Goal: Transaction & Acquisition: Obtain resource

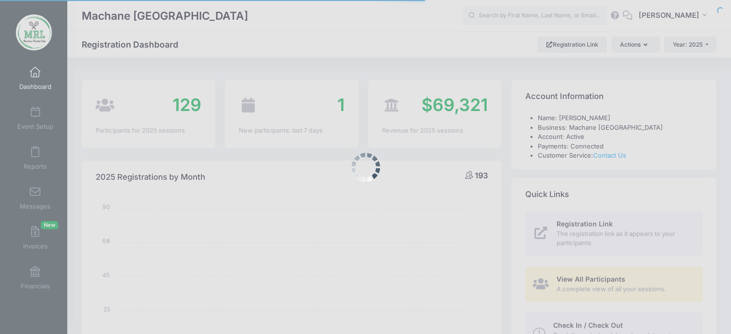
select select
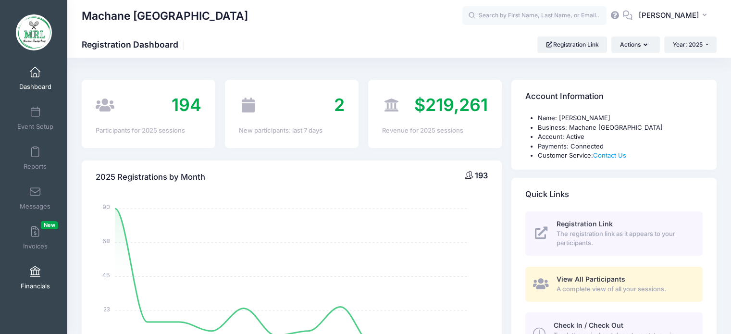
click at [35, 269] on span at bounding box center [35, 272] width 0 height 11
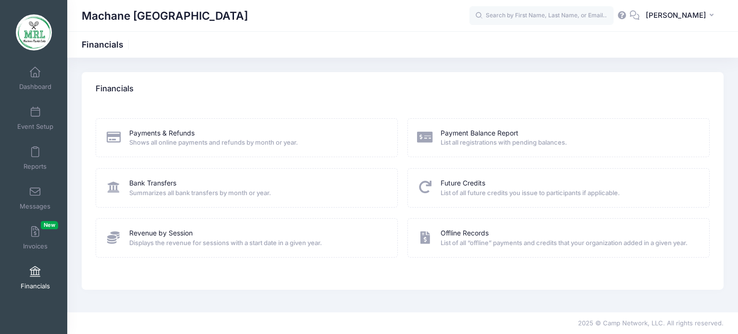
click at [500, 126] on div "Payment Balance Report List all registrations with pending balances." at bounding box center [559, 137] width 302 height 39
click at [492, 130] on link "Payment Balance Report" at bounding box center [480, 133] width 78 height 10
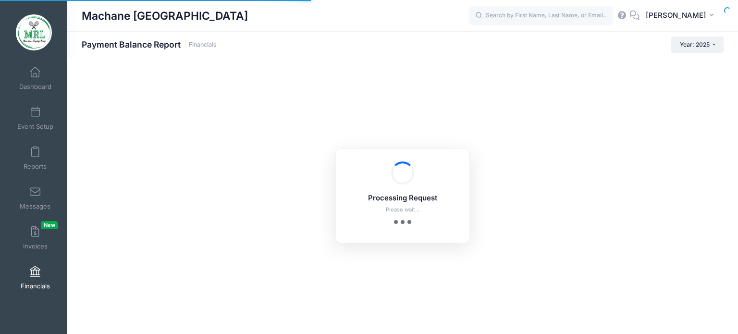
select select "10"
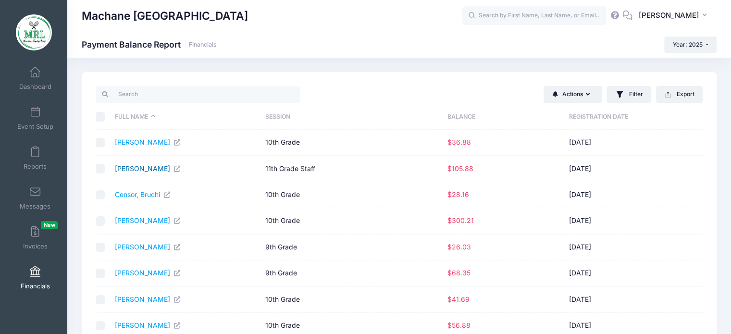
click at [136, 169] on link "[PERSON_NAME]" at bounding box center [148, 168] width 66 height 8
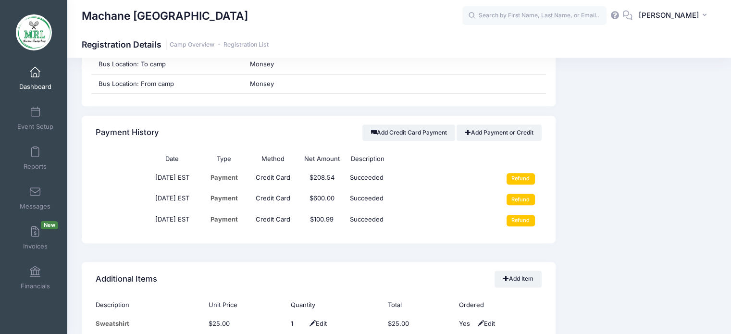
scroll to position [1137, 0]
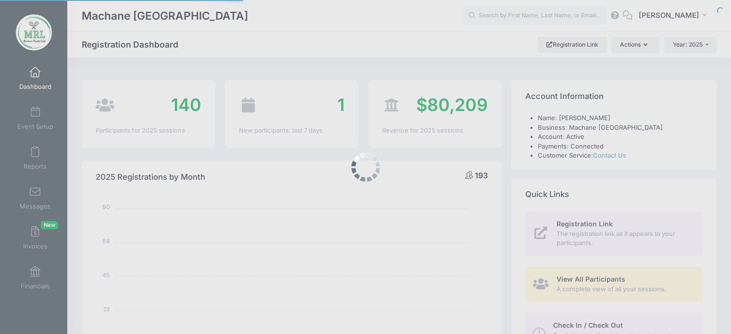
select select
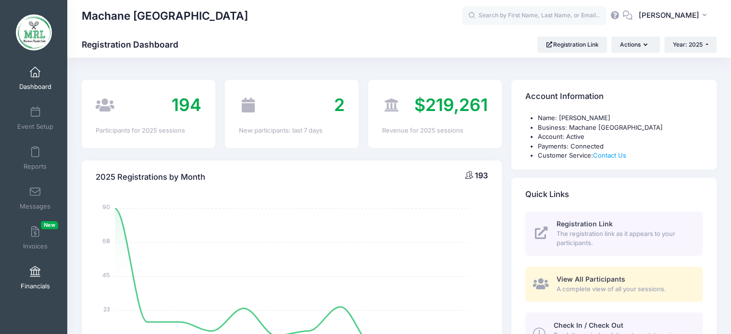
click at [35, 272] on span at bounding box center [35, 272] width 0 height 11
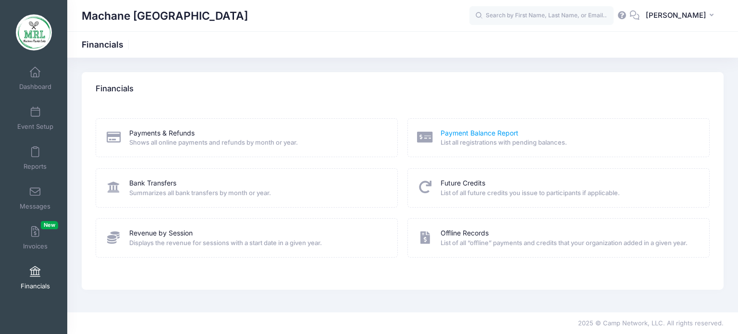
click at [497, 136] on link "Payment Balance Report" at bounding box center [480, 133] width 78 height 10
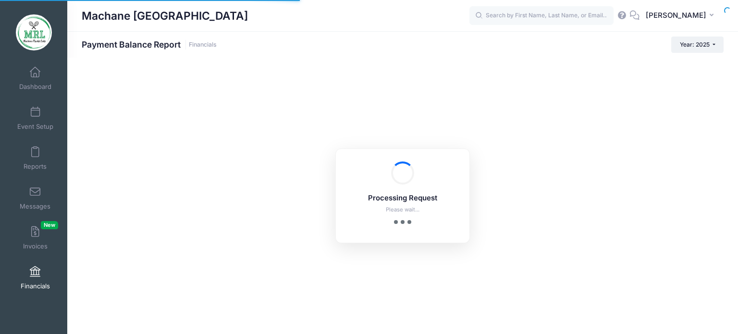
select select "10"
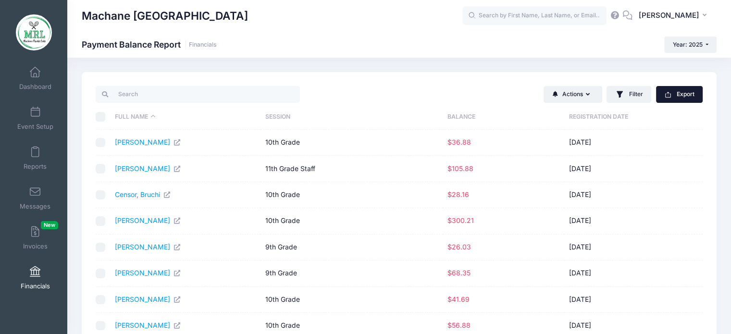
click at [685, 92] on button "Export" at bounding box center [679, 94] width 47 height 16
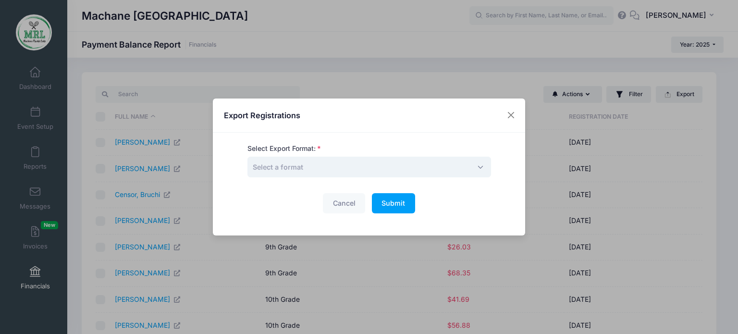
click at [380, 162] on span "Select a format" at bounding box center [370, 167] width 244 height 21
click at [379, 163] on span "Select a format" at bounding box center [370, 167] width 244 height 21
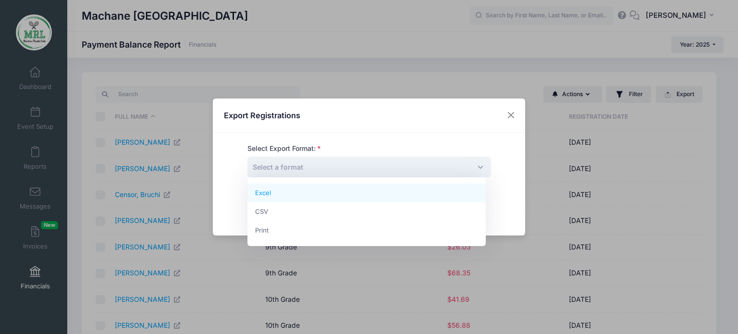
select select "excel"
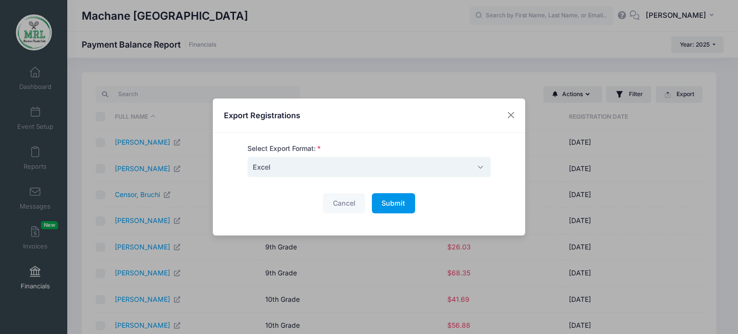
click at [385, 204] on span "Submit" at bounding box center [394, 203] width 24 height 8
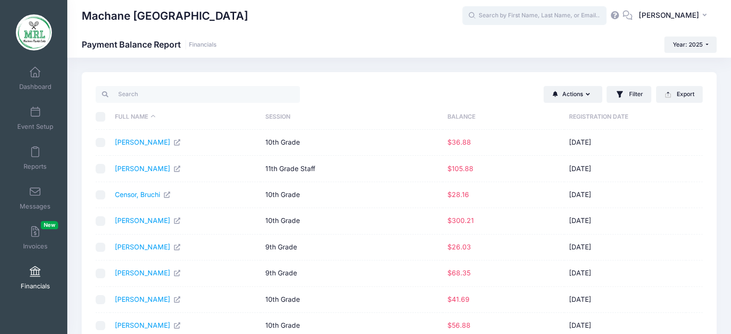
click at [494, 20] on input "text" at bounding box center [534, 15] width 144 height 19
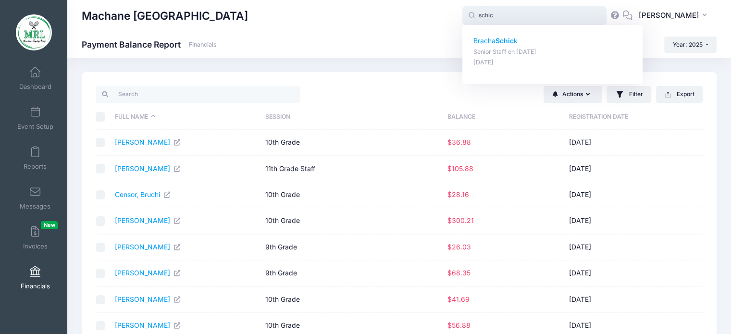
click at [492, 38] on p "Bracha Schic k" at bounding box center [553, 41] width 159 height 10
type input "Bracha Schick (Senior Staff, Aug-14, 2025)"
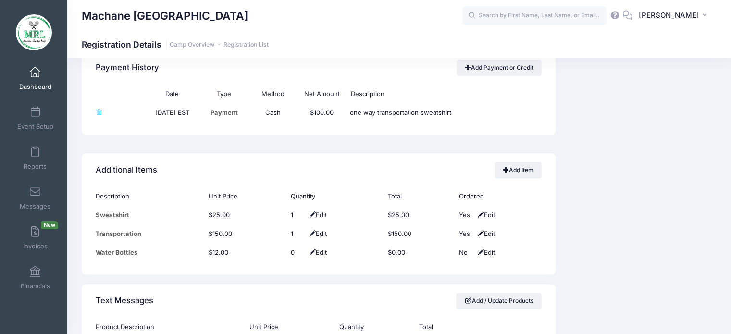
scroll to position [1142, 0]
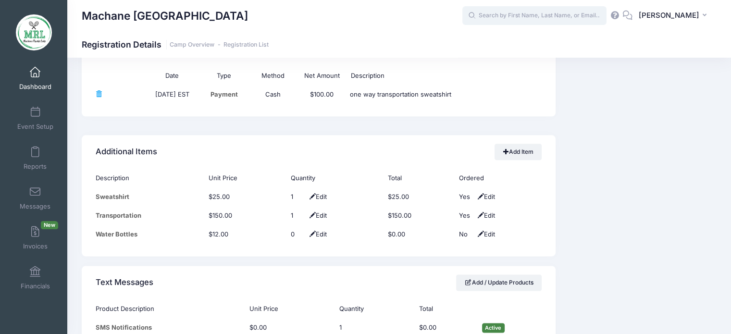
click at [540, 15] on input "text" at bounding box center [534, 15] width 144 height 19
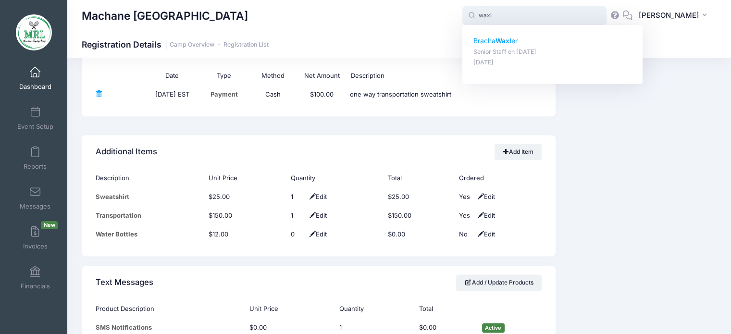
click at [508, 39] on strong "Waxl" at bounding box center [504, 41] width 16 height 8
type input "[PERSON_NAME] (Senior Staff, [DATE])"
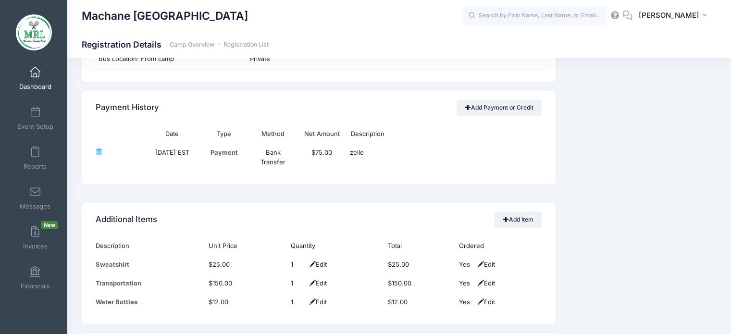
scroll to position [1086, 0]
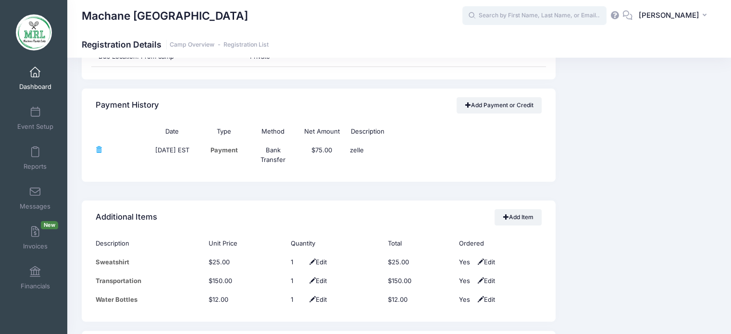
click at [494, 15] on input "text" at bounding box center [534, 15] width 144 height 19
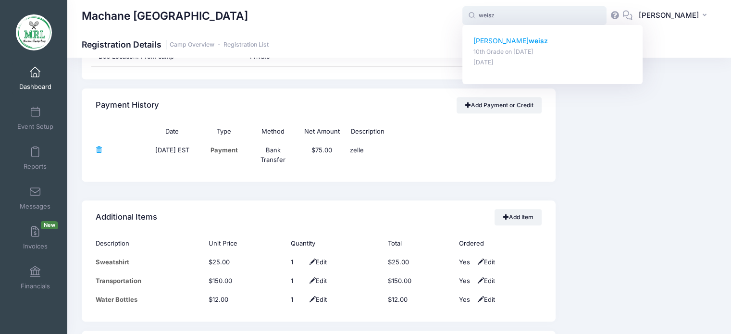
click at [490, 42] on p "Faigy weisz" at bounding box center [553, 41] width 159 height 10
type input "Faigy weisz (10th Grade, Aug-14, 2025)"
